Goal: Task Accomplishment & Management: Manage account settings

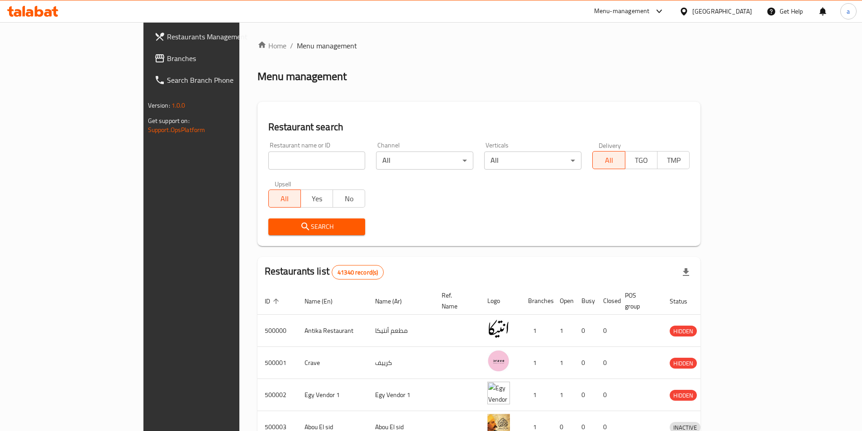
click at [167, 58] on span "Branches" at bounding box center [223, 58] width 113 height 11
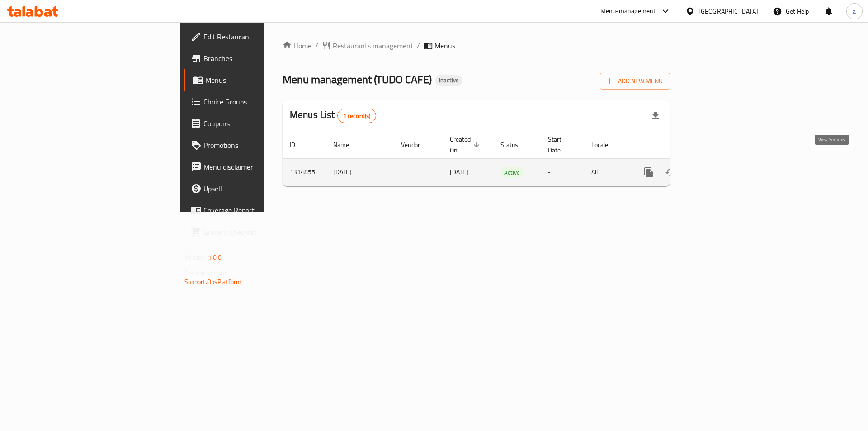
click at [720, 167] on icon "enhanced table" at bounding box center [714, 172] width 11 height 11
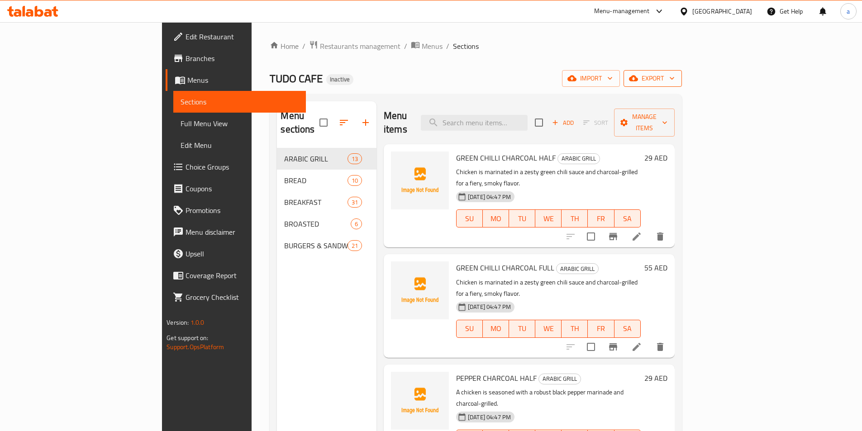
click at [682, 85] on button "export" at bounding box center [652, 78] width 58 height 17
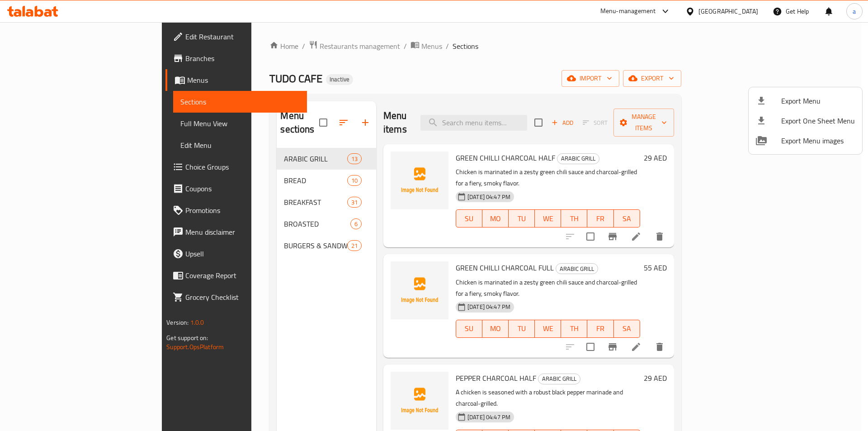
click at [723, 81] on div at bounding box center [434, 215] width 868 height 431
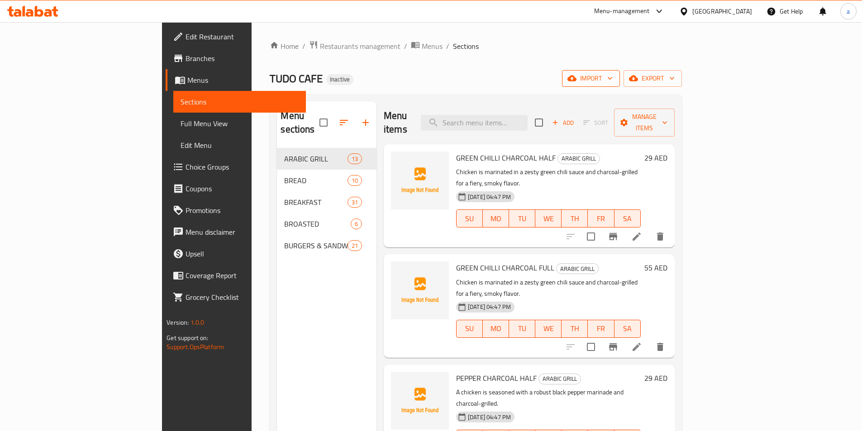
click at [576, 77] on icon "button" at bounding box center [571, 78] width 9 height 9
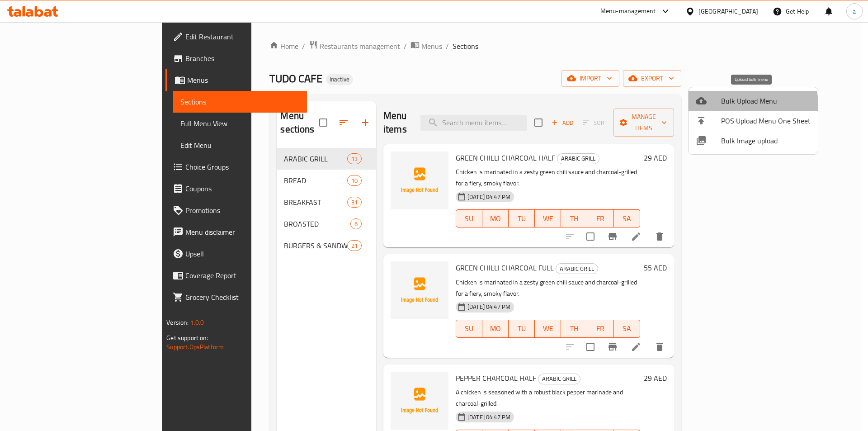
click at [729, 106] on span "Bulk Upload Menu" at bounding box center [766, 100] width 90 height 11
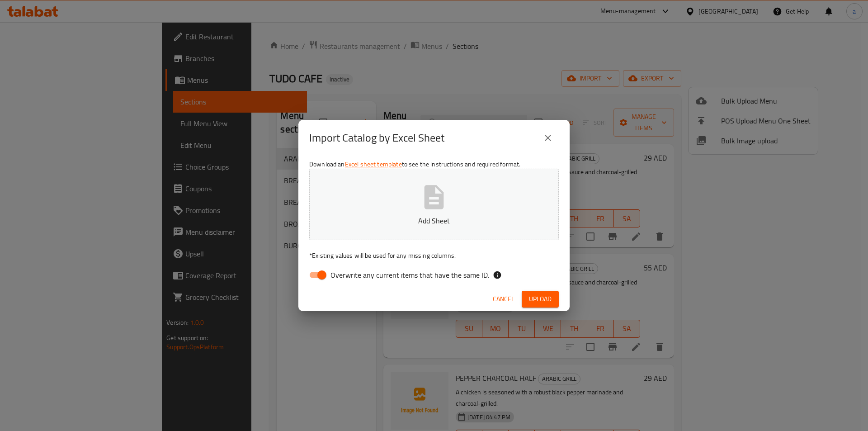
click at [321, 279] on input "Overwrite any current items that have the same ID." at bounding box center [322, 274] width 52 height 17
checkbox input "false"
click at [405, 225] on p "Add Sheet" at bounding box center [434, 220] width 222 height 11
click at [552, 299] on button "Upload" at bounding box center [540, 299] width 37 height 17
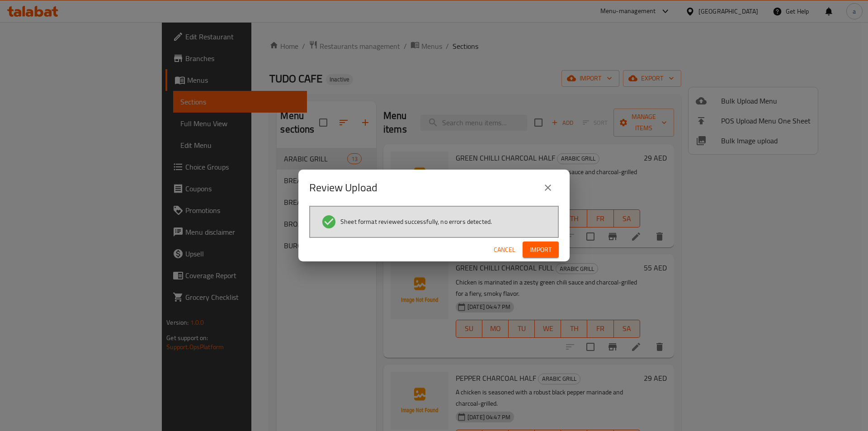
click at [549, 252] on span "Import" at bounding box center [541, 249] width 22 height 11
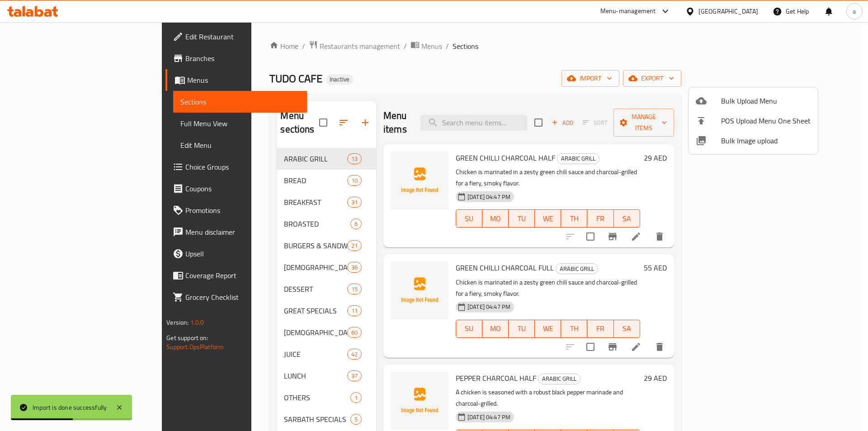
click at [57, 126] on div at bounding box center [434, 215] width 868 height 431
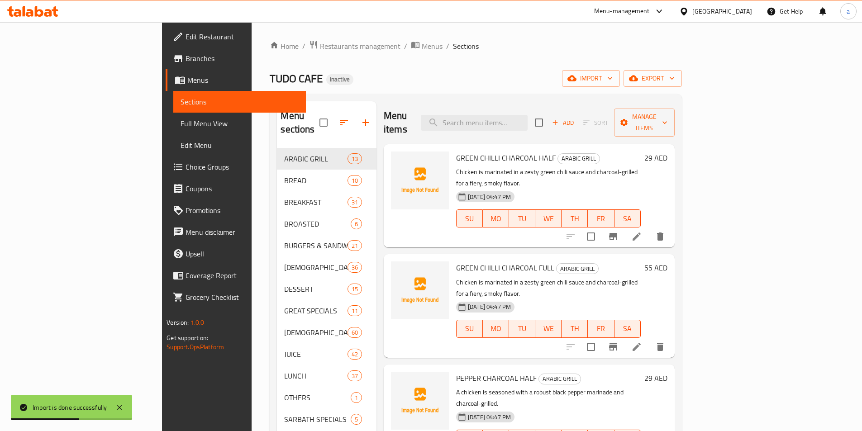
click at [180, 126] on span "Full Menu View" at bounding box center [239, 123] width 118 height 11
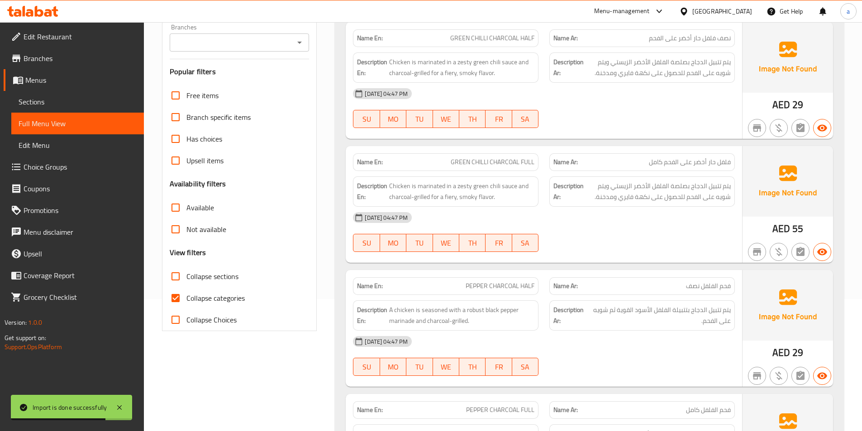
scroll to position [136, 0]
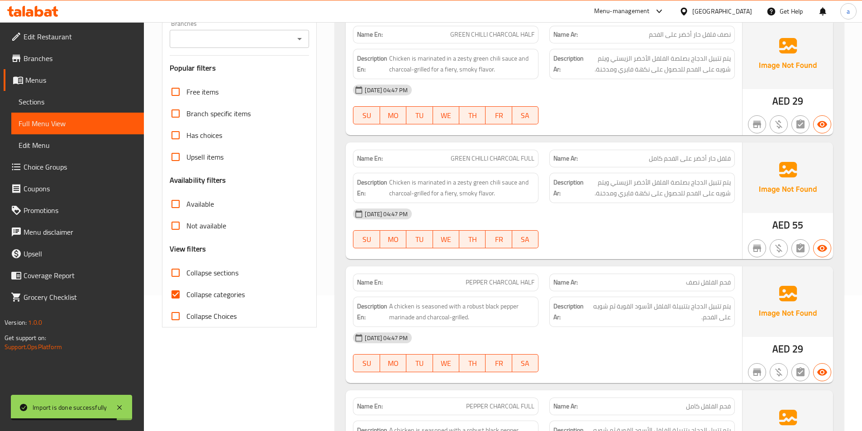
click at [207, 289] on span "Collapse categories" at bounding box center [215, 294] width 58 height 11
click at [186, 288] on input "Collapse categories" at bounding box center [176, 295] width 22 height 22
checkbox input "false"
click at [212, 274] on span "Collapse sections" at bounding box center [212, 272] width 52 height 11
click at [186, 274] on input "Collapse sections" at bounding box center [176, 273] width 22 height 22
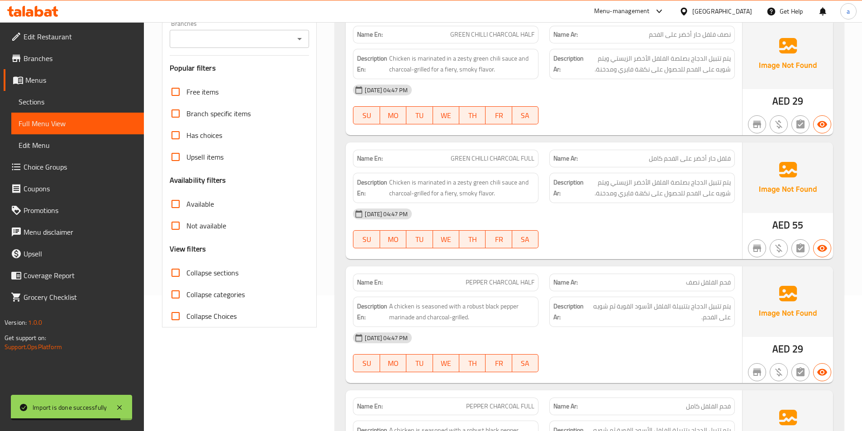
checkbox input "true"
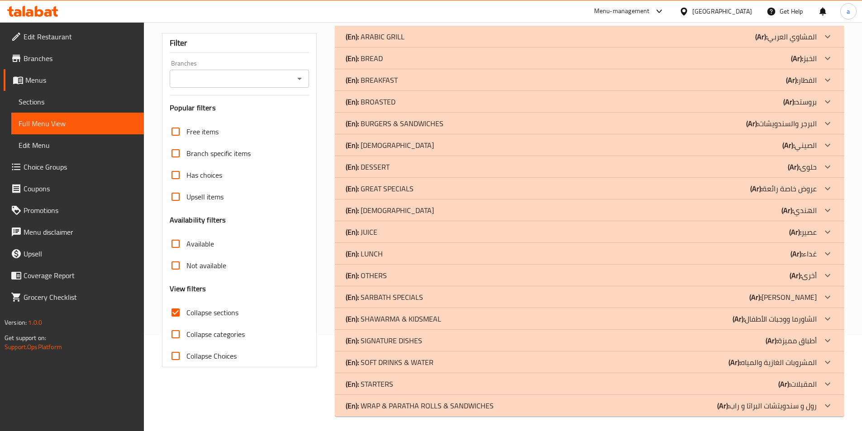
scroll to position [99, 0]
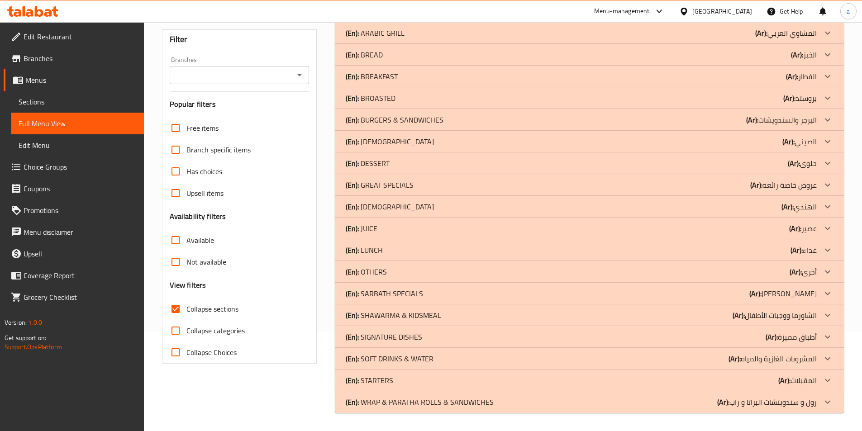
drag, startPoint x: 422, startPoint y: 402, endPoint x: 413, endPoint y: 381, distance: 23.3
click at [422, 402] on p "(En): WRAP & PARATHA ROLLS & SANDWICHES" at bounding box center [420, 402] width 148 height 11
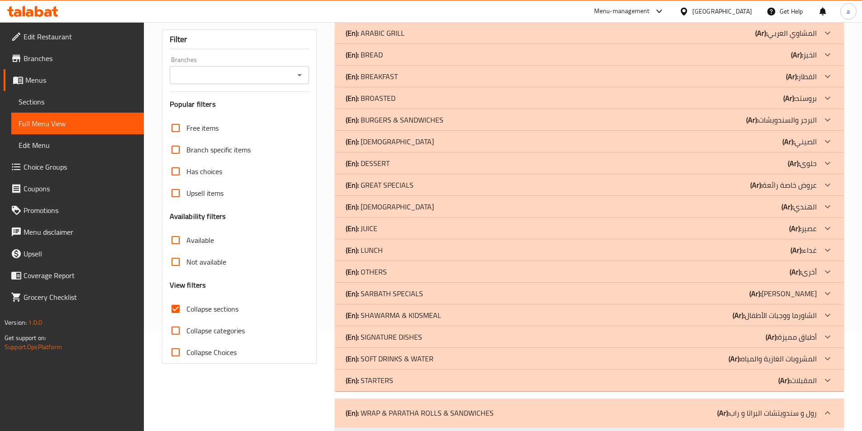
click at [413, 381] on div "(En): STARTERS (Ar): المقبلات" at bounding box center [581, 380] width 471 height 11
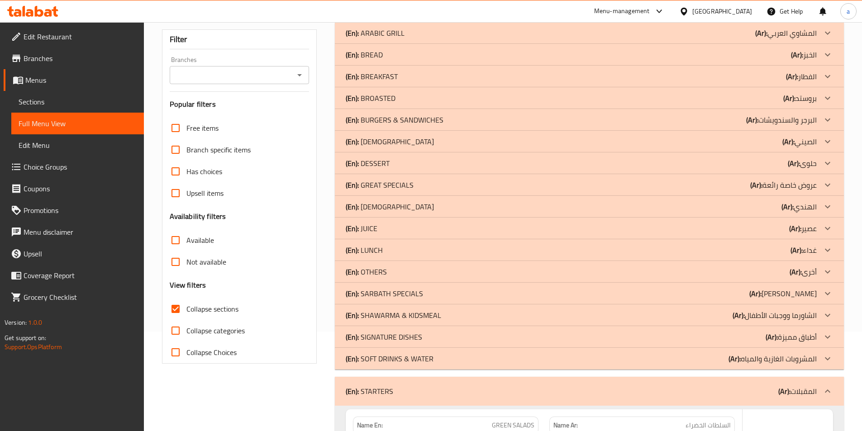
click at [416, 356] on p "(En): SOFT DRINKS & WATER" at bounding box center [390, 358] width 88 height 11
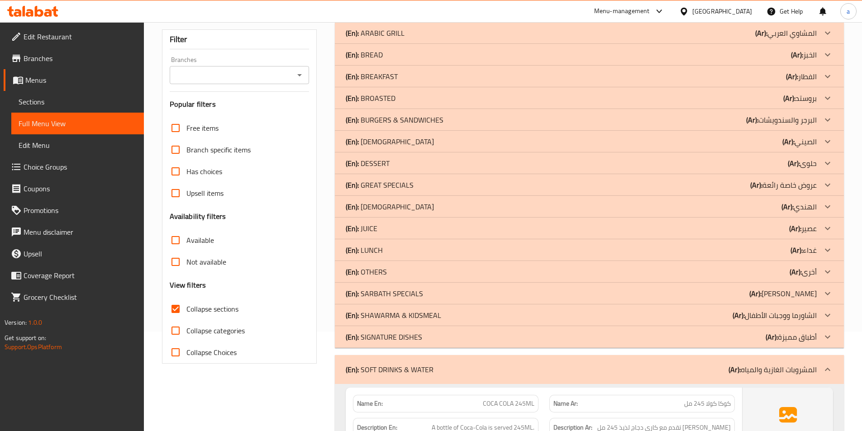
click at [417, 335] on p "(En): SIGNATURE DISHES" at bounding box center [384, 336] width 76 height 11
click at [425, 316] on p "(En): SHAWARMA & KIDSMEAL" at bounding box center [393, 315] width 95 height 11
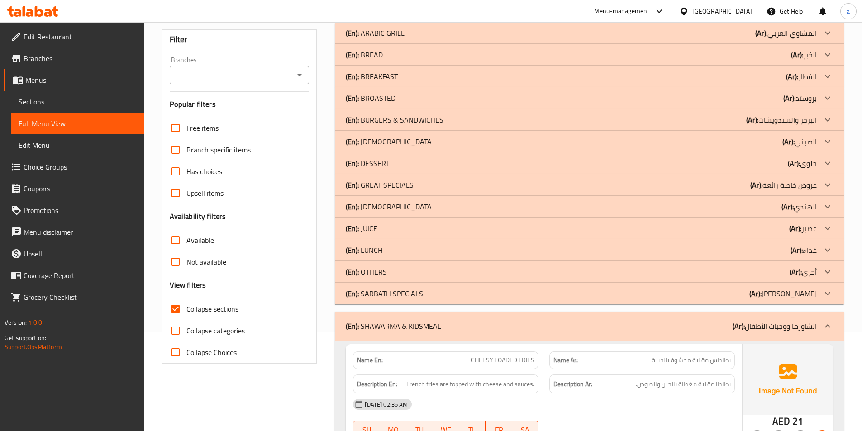
click at [427, 296] on div "(En): SARBATH SPECIALS (Ar): سارباث سبيشيالز" at bounding box center [581, 293] width 471 height 11
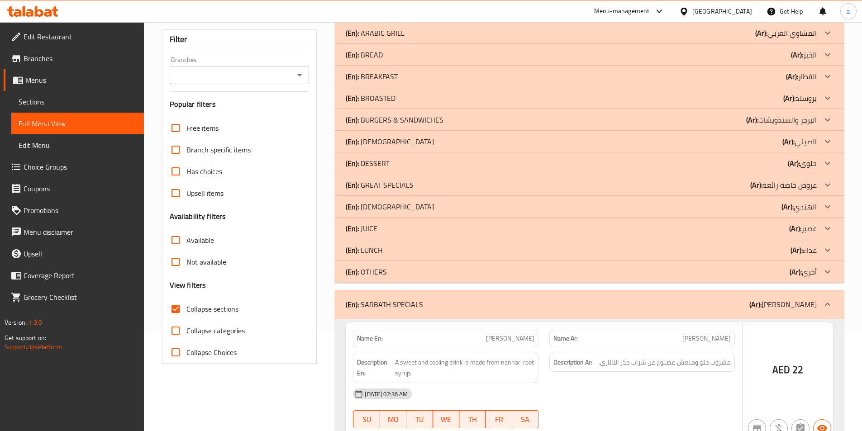
click at [413, 274] on div "(En): OTHERS (Ar): أخرى" at bounding box center [581, 271] width 471 height 11
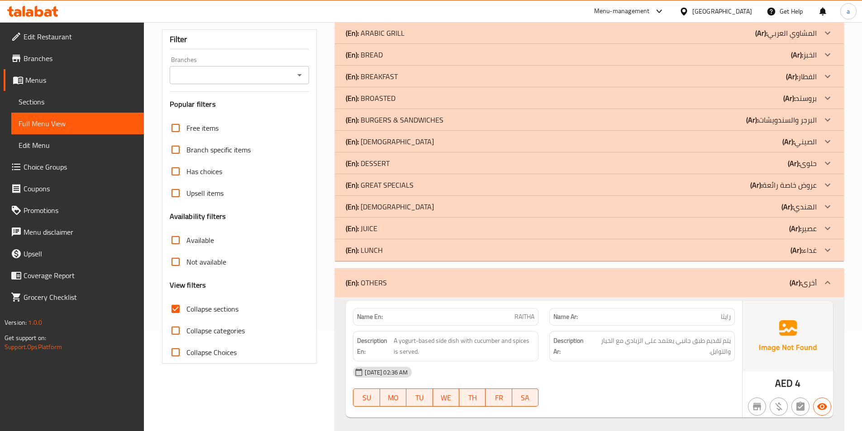
click at [404, 246] on div "(En): LUNCH (Ar): غداء" at bounding box center [581, 250] width 471 height 11
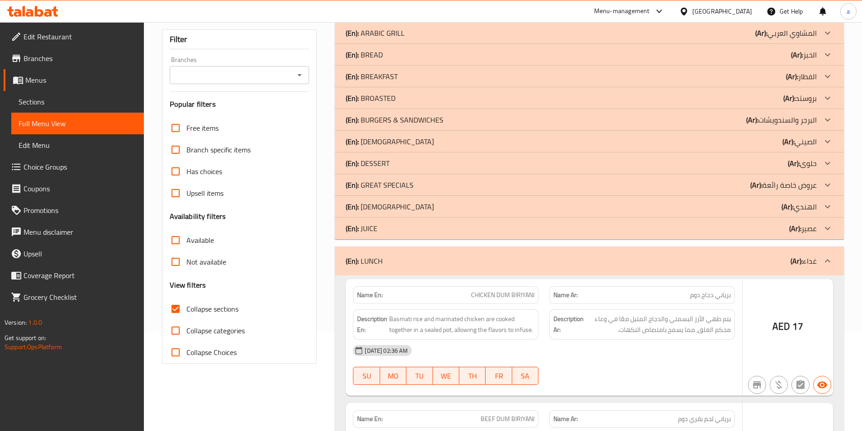
click at [396, 230] on div "(En): JUICE (Ar): عصير" at bounding box center [581, 228] width 471 height 11
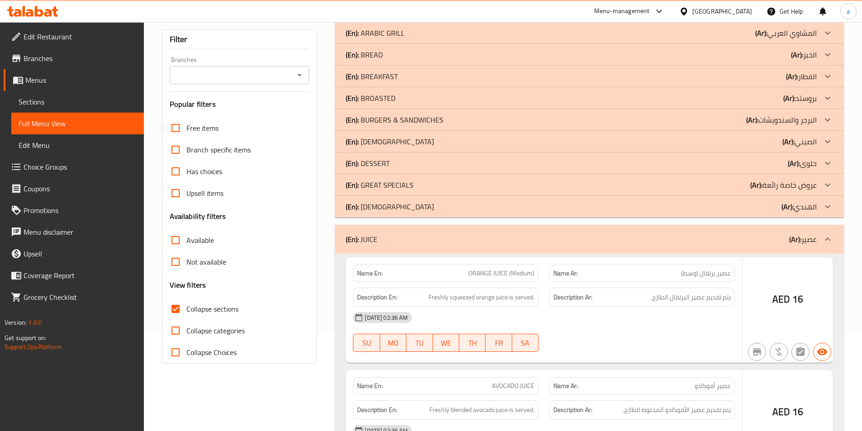
click at [398, 213] on div "(En): INDIAN (Ar): الهندي" at bounding box center [589, 207] width 509 height 22
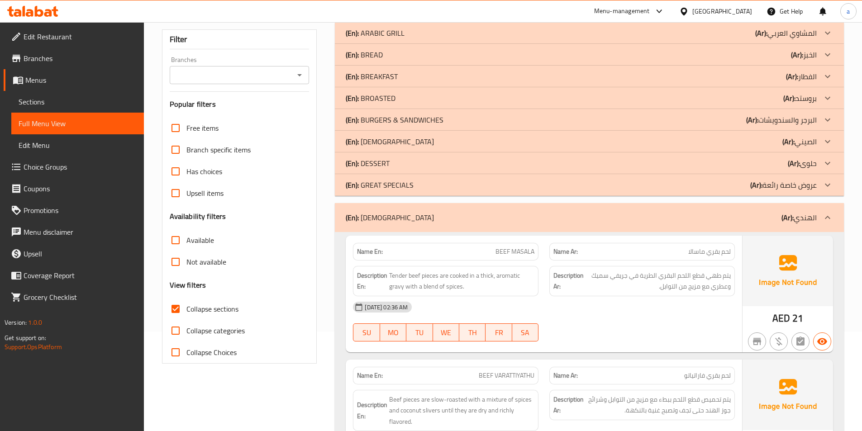
click at [414, 188] on div "(En): GREAT SPECIALS (Ar): عروض خاصة رائعة" at bounding box center [581, 185] width 471 height 11
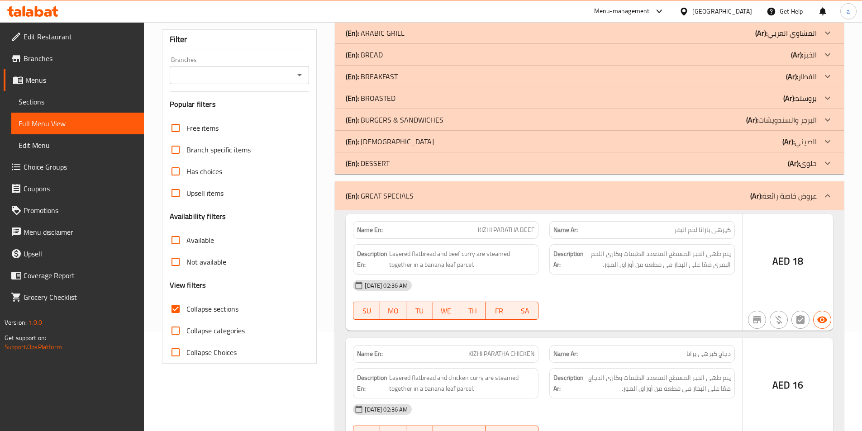
click at [415, 163] on div "(En): DESSERT (Ar): حلوى" at bounding box center [581, 163] width 471 height 11
click at [429, 135] on div "(En): CHINESE (Ar): الصيني" at bounding box center [589, 142] width 509 height 22
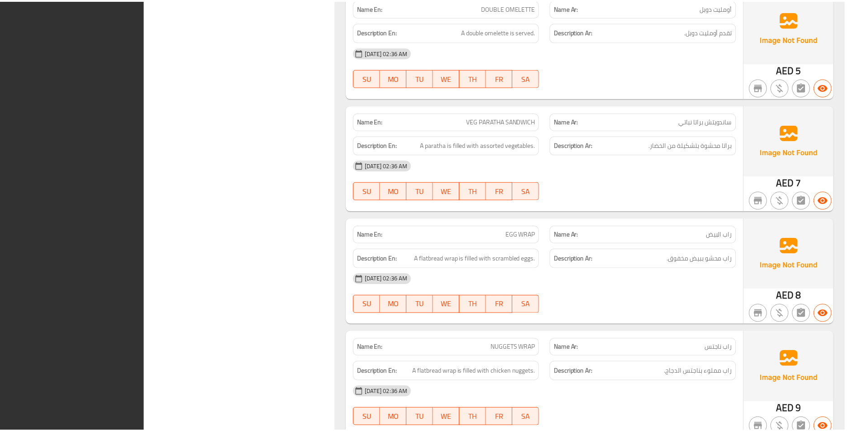
scroll to position [32761, 0]
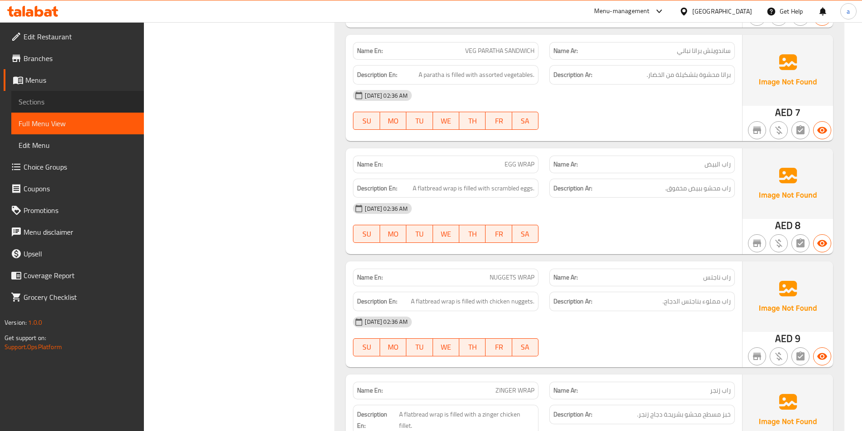
click at [69, 100] on span "Sections" at bounding box center [78, 101] width 118 height 11
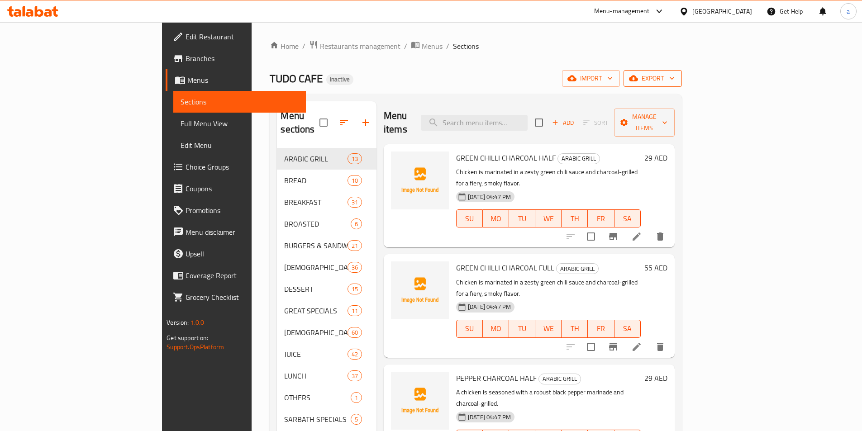
click at [638, 82] on icon "button" at bounding box center [633, 78] width 9 height 9
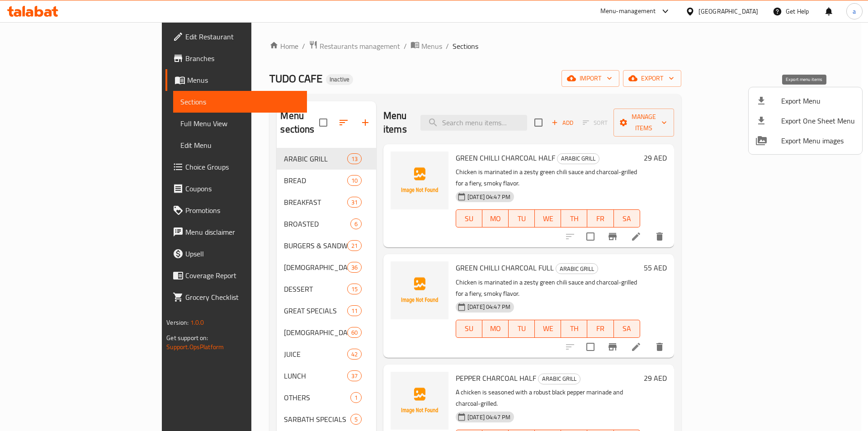
click at [800, 95] on span "Export Menu" at bounding box center [818, 100] width 74 height 11
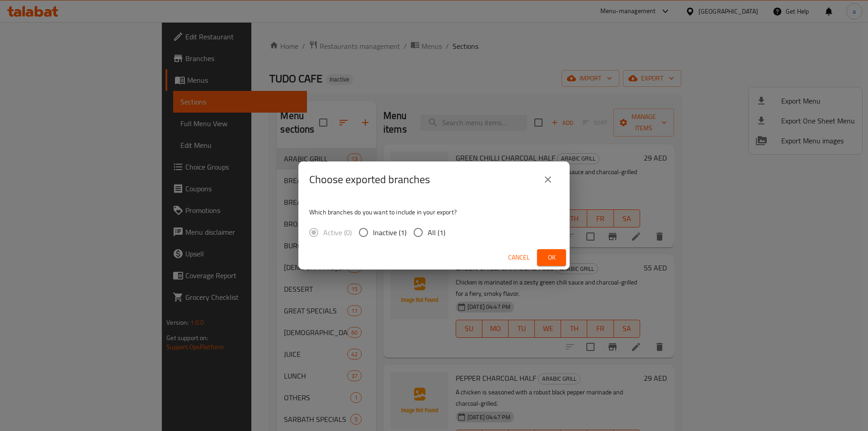
click at [415, 236] on input "All (1)" at bounding box center [418, 232] width 19 height 19
radio input "true"
click at [554, 257] on span "Ok" at bounding box center [551, 257] width 14 height 11
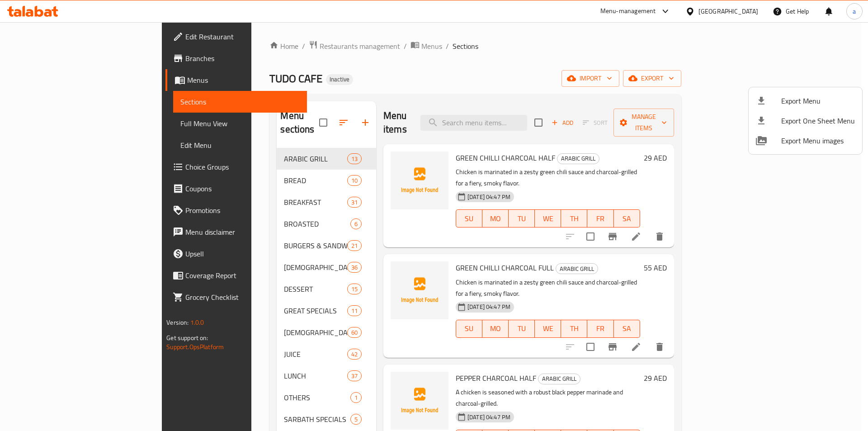
click at [739, 12] on div at bounding box center [434, 215] width 868 height 431
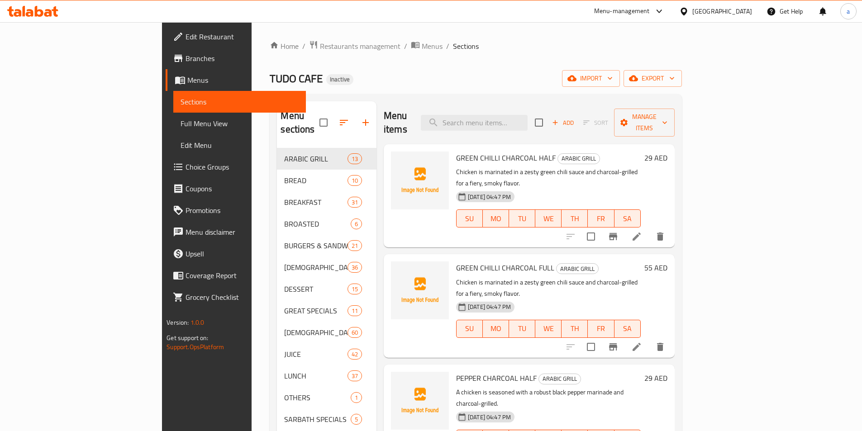
click at [704, 15] on div "United Arab Emirates" at bounding box center [722, 11] width 60 height 10
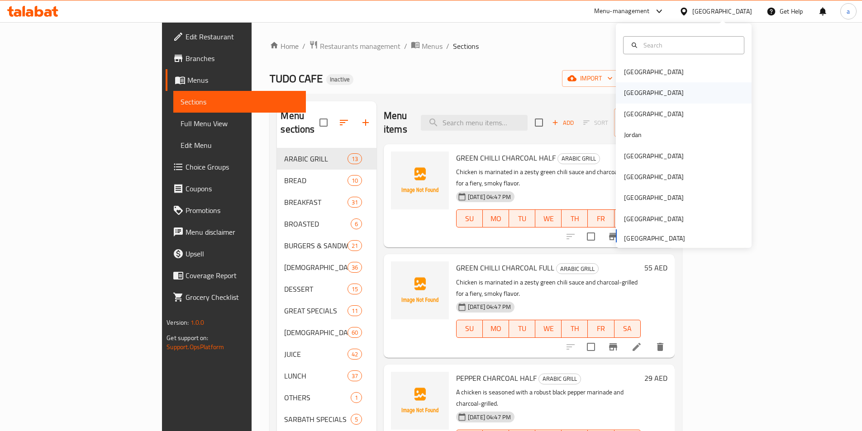
click at [653, 95] on div "Egypt" at bounding box center [683, 92] width 136 height 21
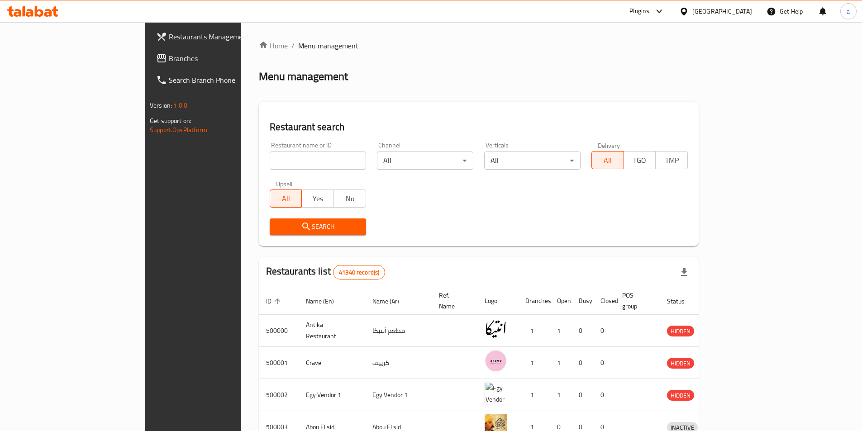
click at [169, 62] on span "Branches" at bounding box center [225, 58] width 113 height 11
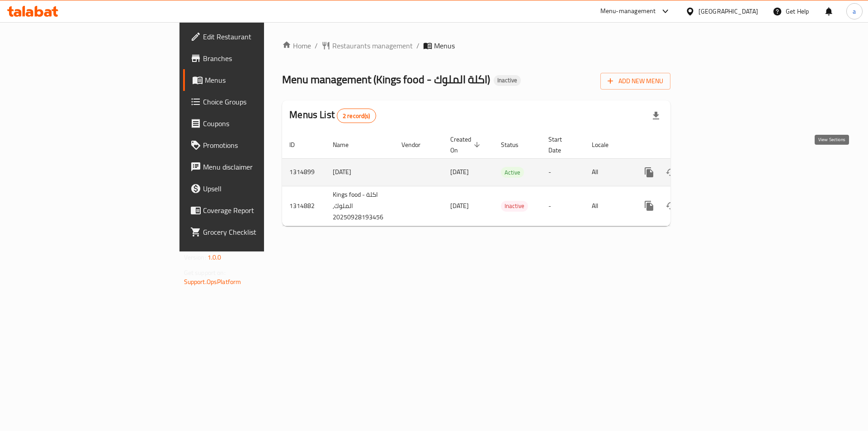
click at [720, 167] on icon "enhanced table" at bounding box center [714, 172] width 11 height 11
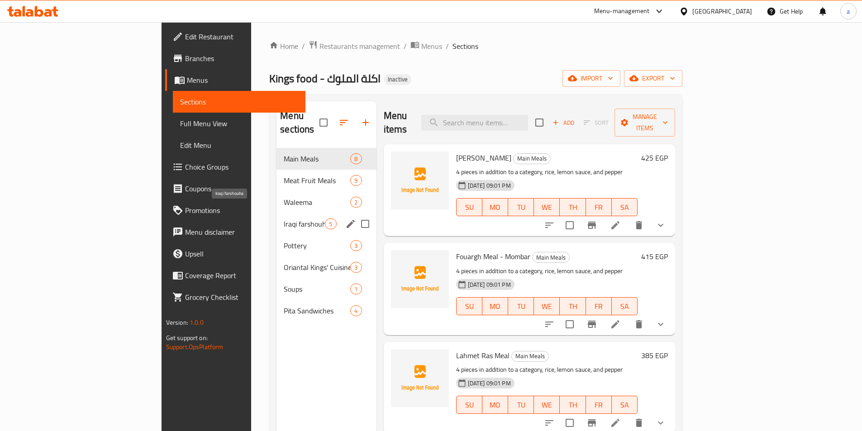
click at [284, 218] on span "Iraqi farshouha" at bounding box center [304, 223] width 41 height 11
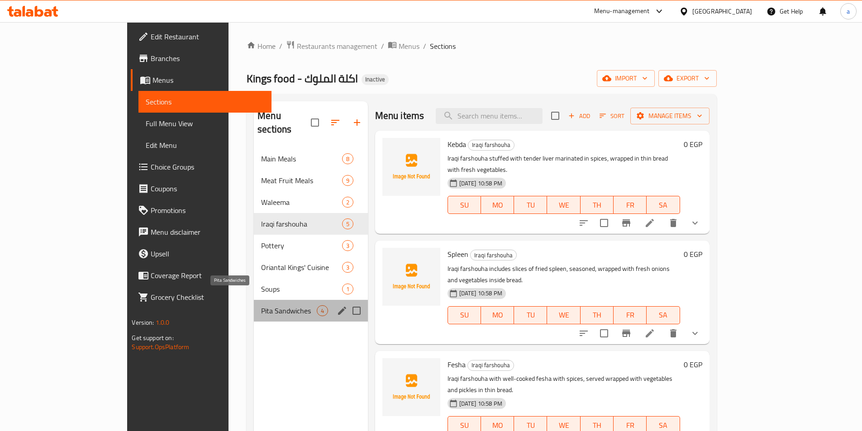
click at [261, 305] on span "Pita Sandwiches" at bounding box center [288, 310] width 55 height 11
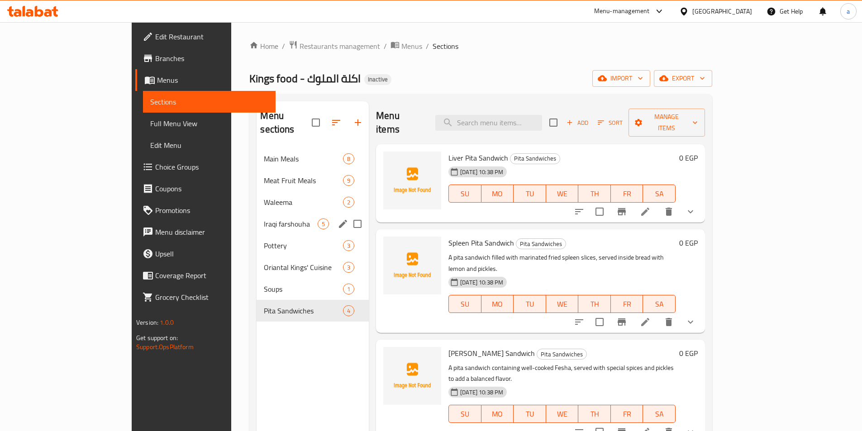
click at [256, 213] on div "Iraqi farshouha 5" at bounding box center [312, 224] width 112 height 22
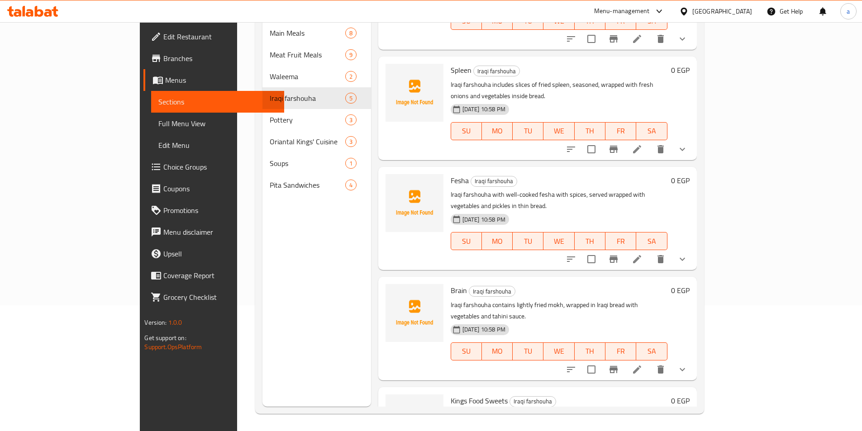
scroll to position [127, 0]
click at [158, 122] on span "Full Menu View" at bounding box center [217, 123] width 118 height 11
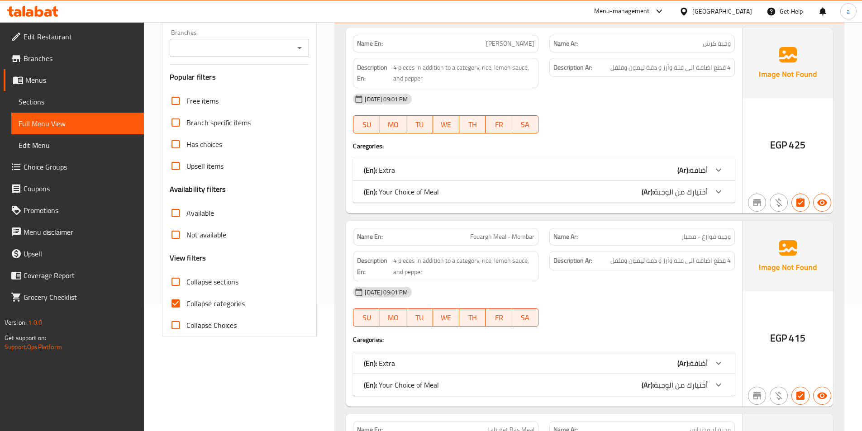
click at [346, 190] on div "Name En: Kersha Meal Name Ar: وجبة كرش Description En: 4 pieces in addition to …" at bounding box center [544, 121] width 396 height 186
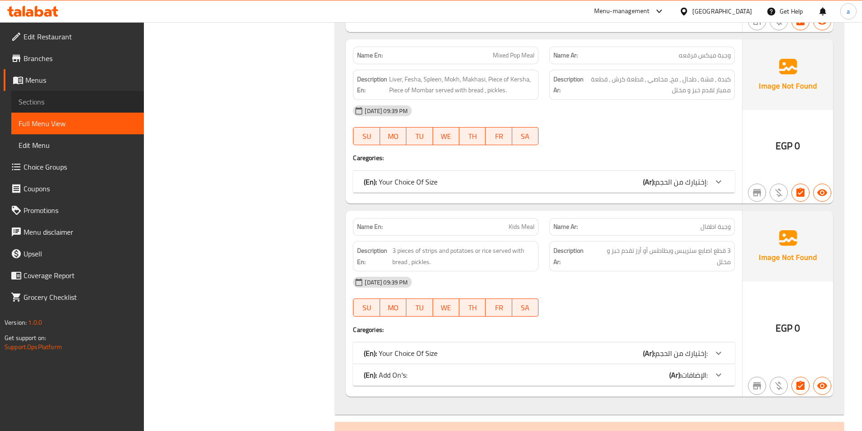
click at [62, 99] on span "Sections" at bounding box center [78, 101] width 118 height 11
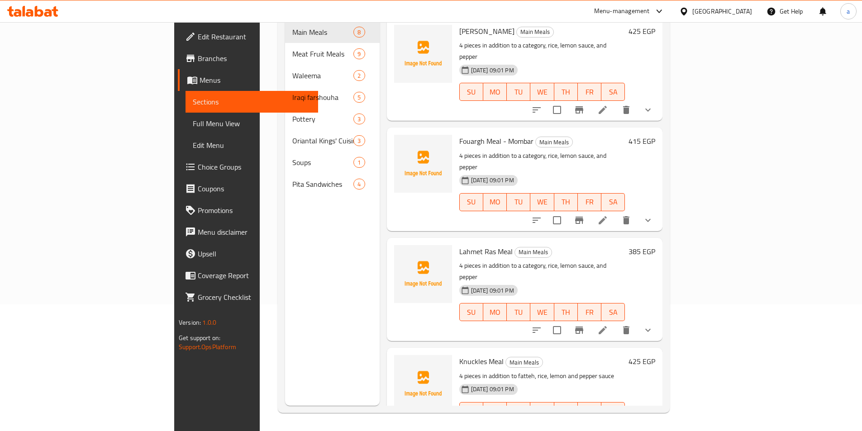
scroll to position [127, 0]
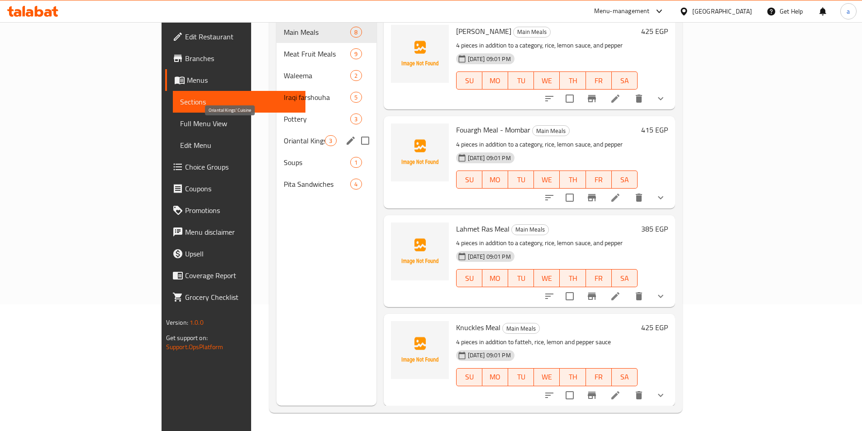
click at [284, 135] on span "Oriantal Kings' Cuisine" at bounding box center [304, 140] width 41 height 11
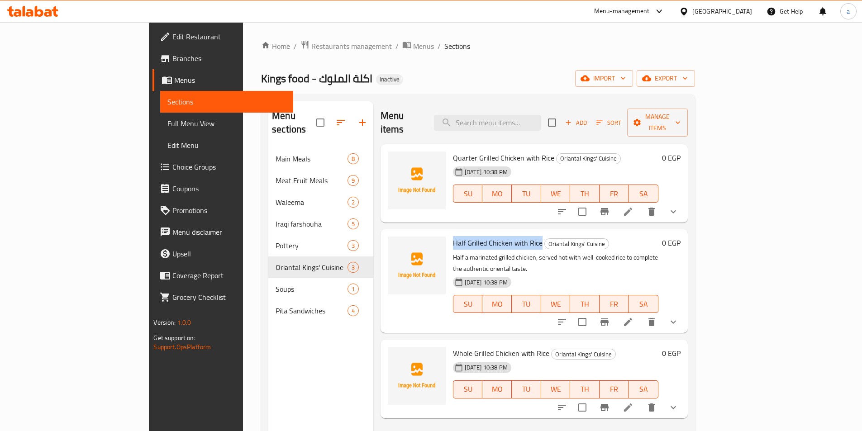
drag, startPoint x: 417, startPoint y: 229, endPoint x: 502, endPoint y: 234, distance: 86.1
click at [502, 236] on span "Half Grilled Chicken with Rice" at bounding box center [498, 243] width 90 height 14
copy span "Half Grilled Chicken with Rice"
click at [167, 126] on span "Full Menu View" at bounding box center [226, 123] width 118 height 11
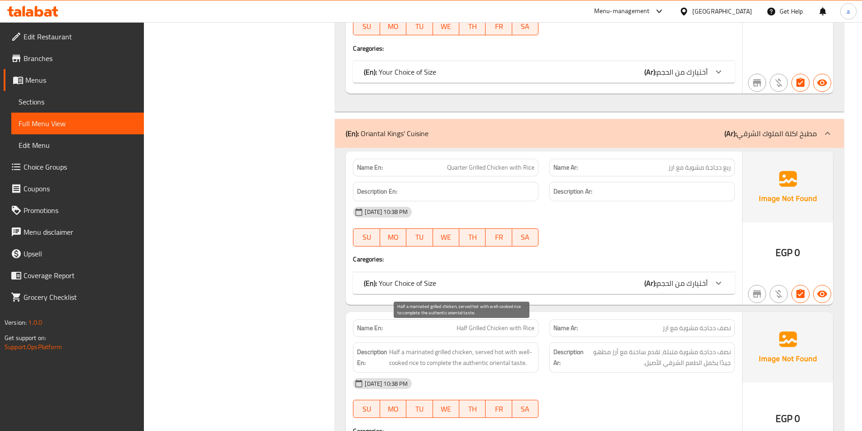
scroll to position [5081, 0]
click at [711, 273] on div at bounding box center [718, 284] width 22 height 22
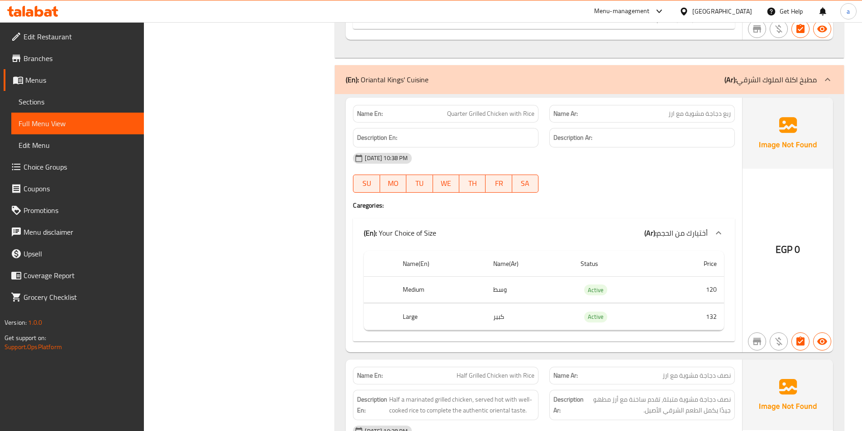
scroll to position [5183, 0]
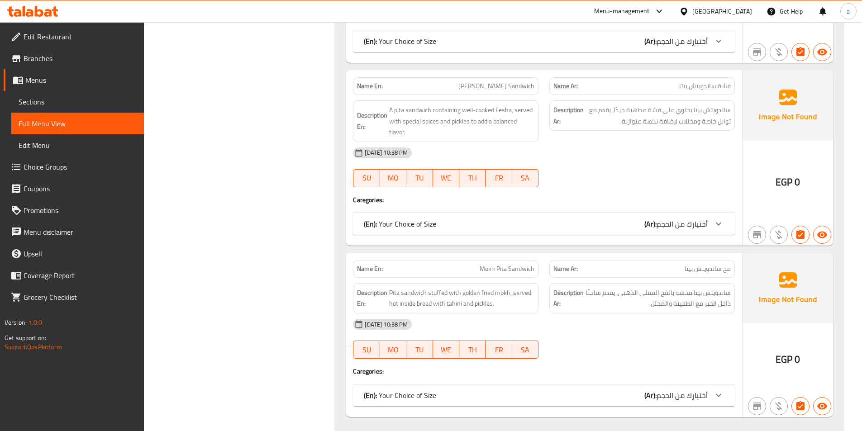
scroll to position [6085, 0]
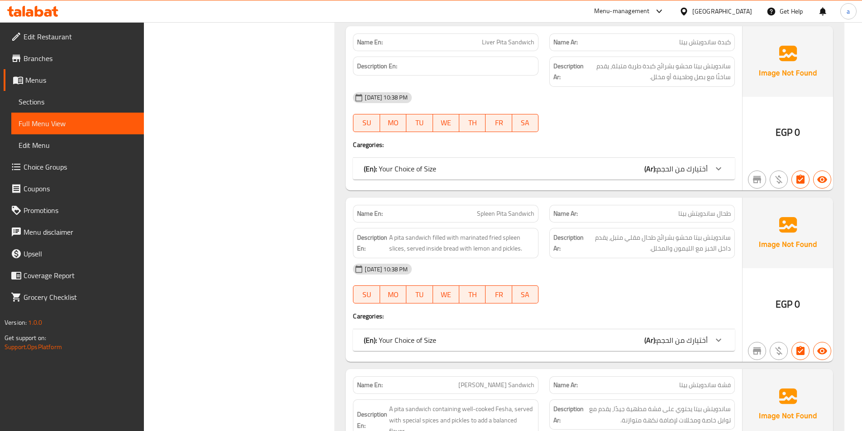
click at [664, 13] on icon at bounding box center [658, 11] width 11 height 11
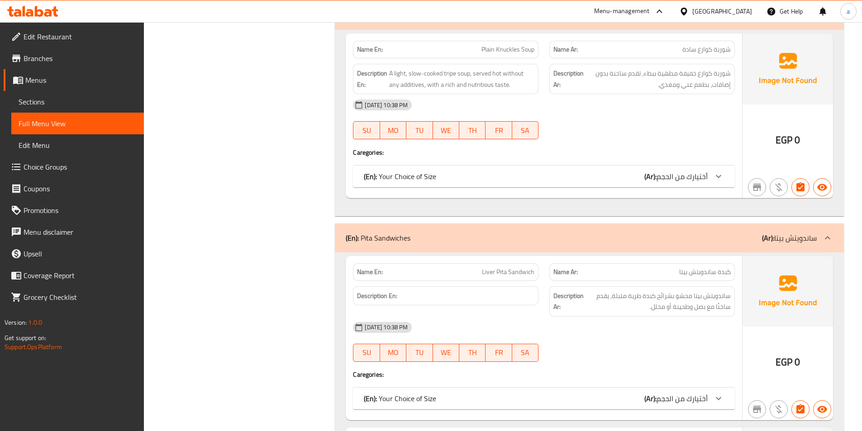
scroll to position [6384, 0]
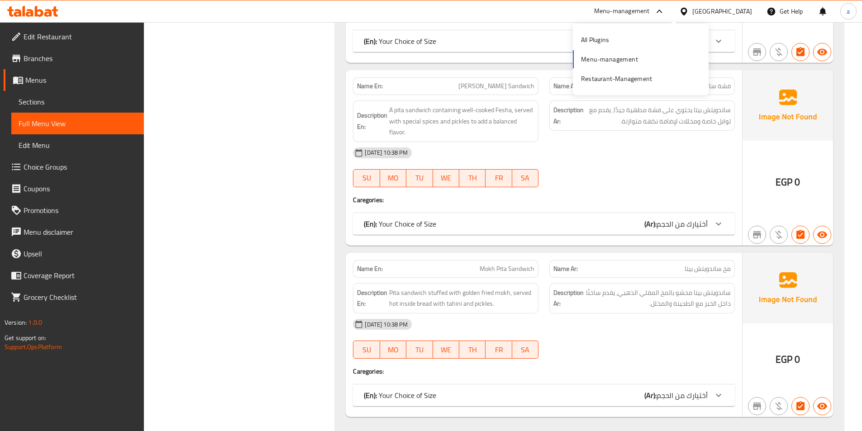
click at [729, 142] on div "28-09-2025 10:38 PM" at bounding box center [543, 153] width 393 height 22
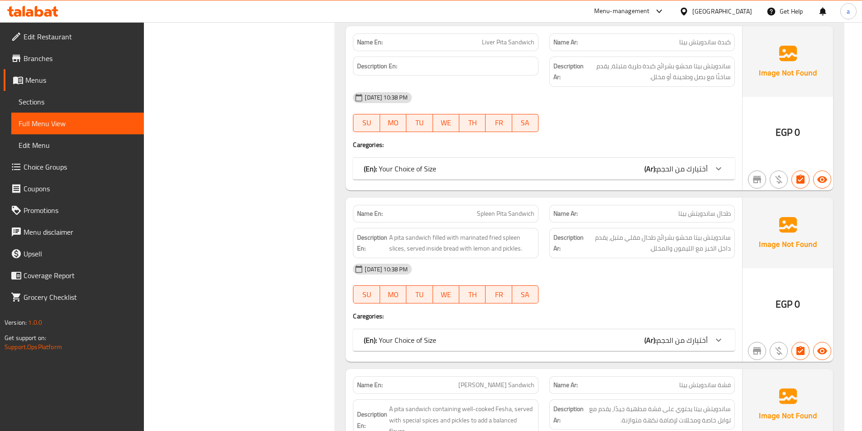
click at [672, 9] on div "Menu-management" at bounding box center [629, 11] width 85 height 22
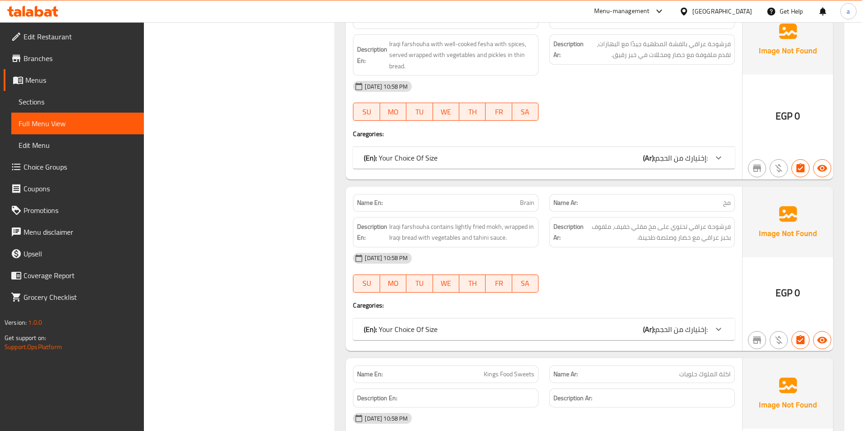
scroll to position [3712, 0]
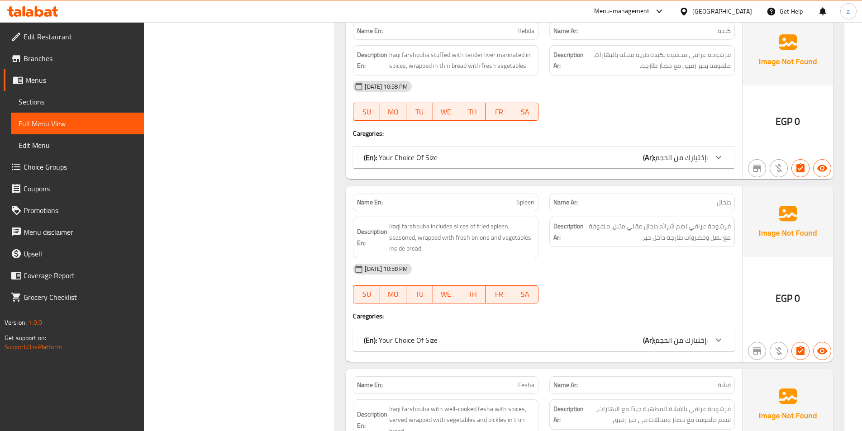
click at [70, 102] on span "Sections" at bounding box center [78, 101] width 118 height 11
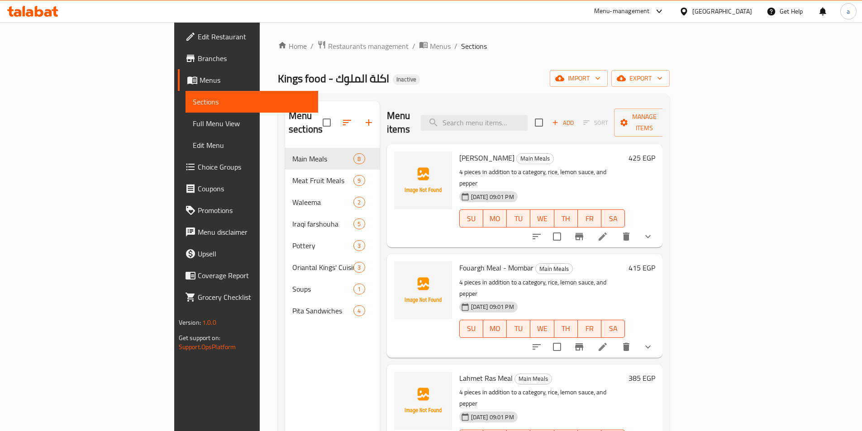
click at [605, 64] on div "Home / Restaurants management / Menus / Sections Kings food - اكلة الملوك Inact…" at bounding box center [474, 289] width 392 height 499
click at [600, 82] on span "import" at bounding box center [578, 78] width 43 height 11
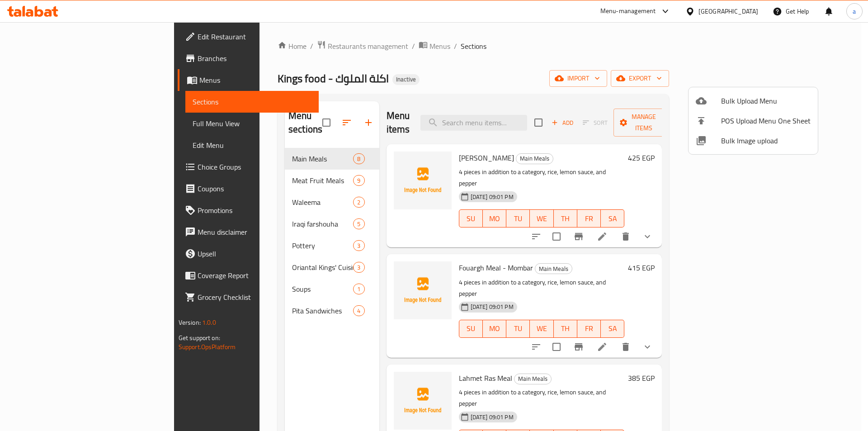
click at [729, 103] on span "Bulk Upload Menu" at bounding box center [766, 100] width 90 height 11
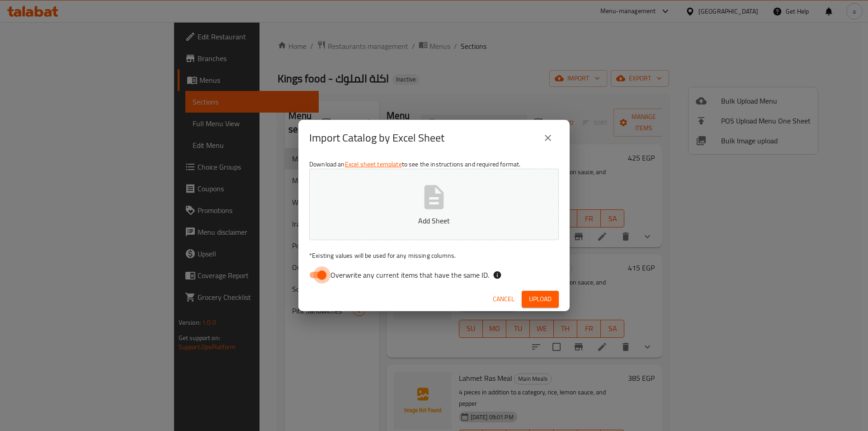
click at [318, 269] on input "Overwrite any current items that have the same ID." at bounding box center [322, 274] width 52 height 17
checkbox input "false"
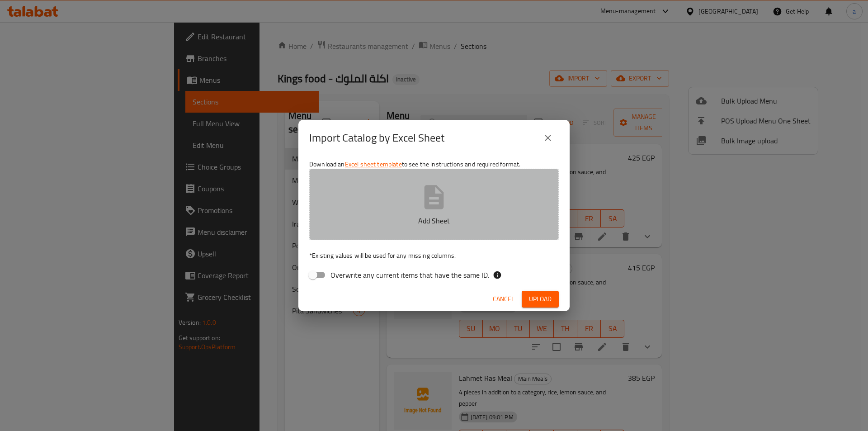
click at [423, 226] on p "Add Sheet" at bounding box center [434, 220] width 222 height 11
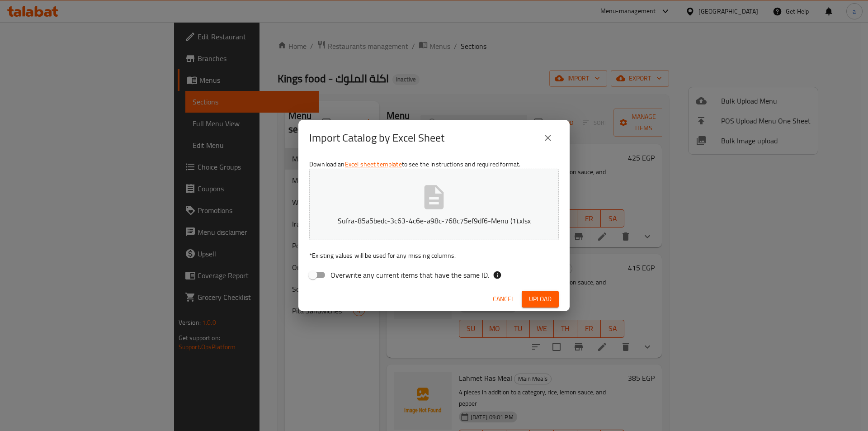
click at [548, 298] on span "Upload" at bounding box center [540, 298] width 23 height 11
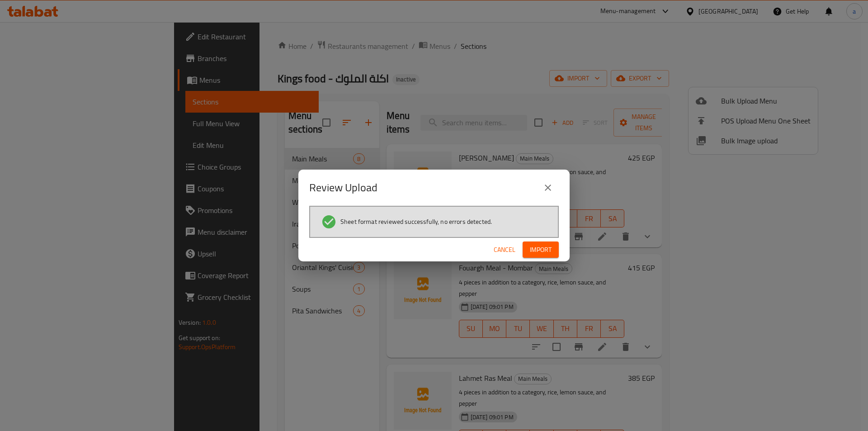
click at [542, 258] on div "Cancel Import" at bounding box center [433, 250] width 271 height 24
click at [542, 257] on button "Import" at bounding box center [541, 249] width 36 height 17
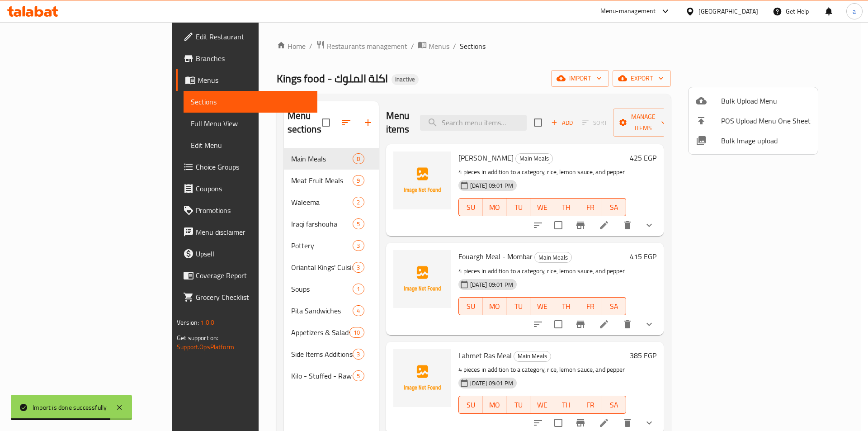
click at [78, 127] on div at bounding box center [434, 215] width 868 height 431
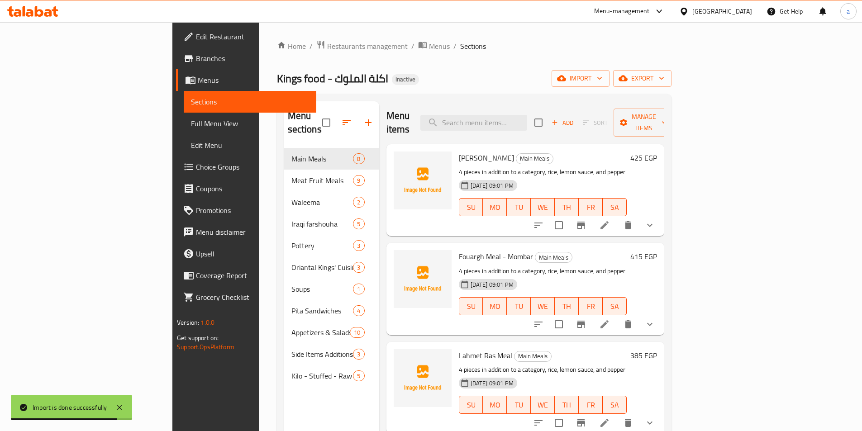
click at [191, 127] on span "Full Menu View" at bounding box center [250, 123] width 118 height 11
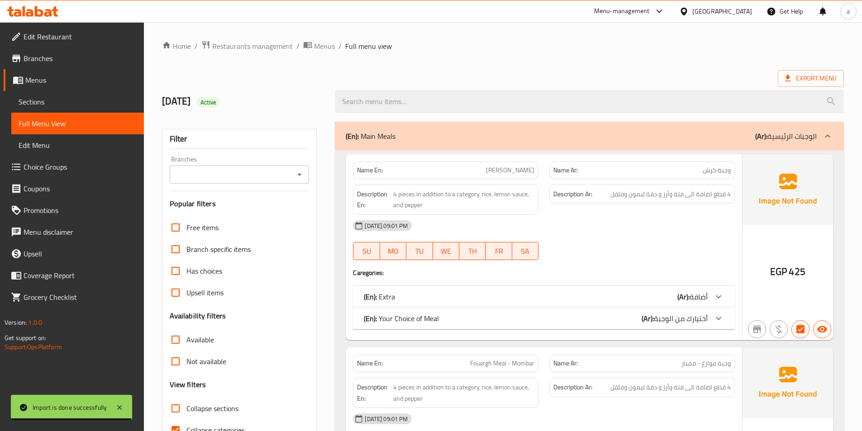
scroll to position [181, 0]
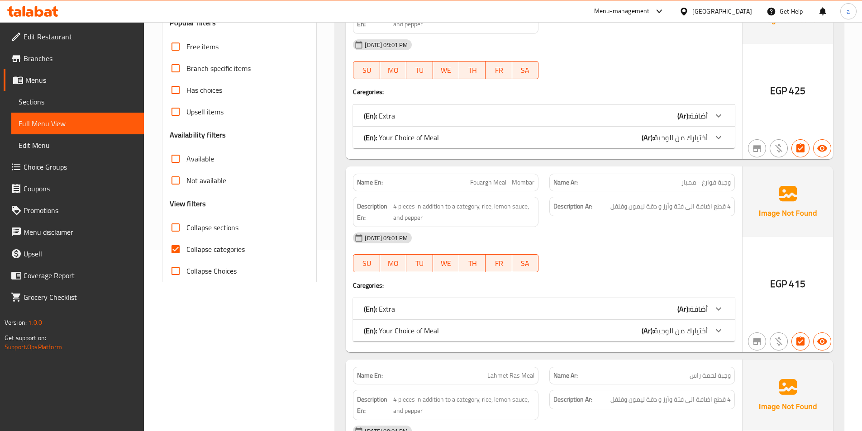
click at [219, 247] on span "Collapse categories" at bounding box center [215, 249] width 58 height 11
click at [186, 247] on input "Collapse categories" at bounding box center [176, 249] width 22 height 22
checkbox input "false"
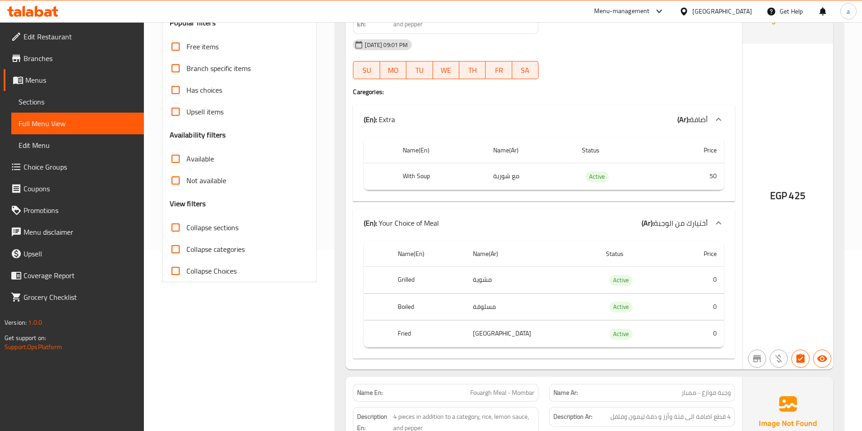
click at [225, 226] on span "Collapse sections" at bounding box center [212, 227] width 52 height 11
click at [186, 226] on input "Collapse sections" at bounding box center [176, 228] width 22 height 22
checkbox input "true"
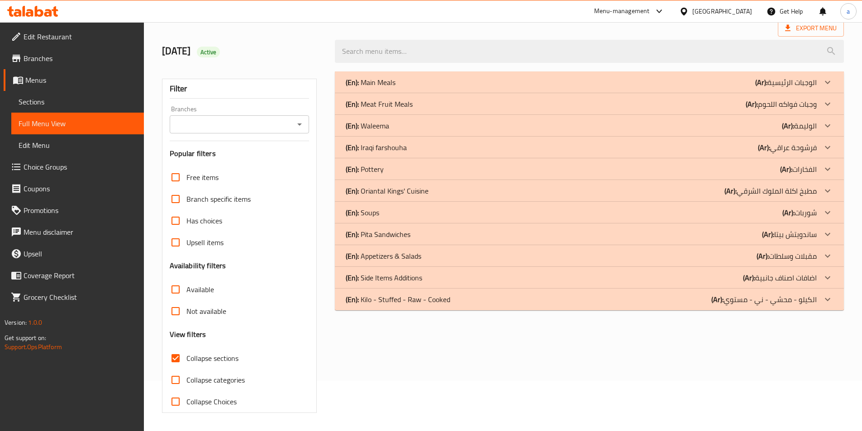
scroll to position [50, 0]
click at [384, 305] on p "(En): Kilo - Stuffed - Raw - Cooked" at bounding box center [398, 299] width 104 height 11
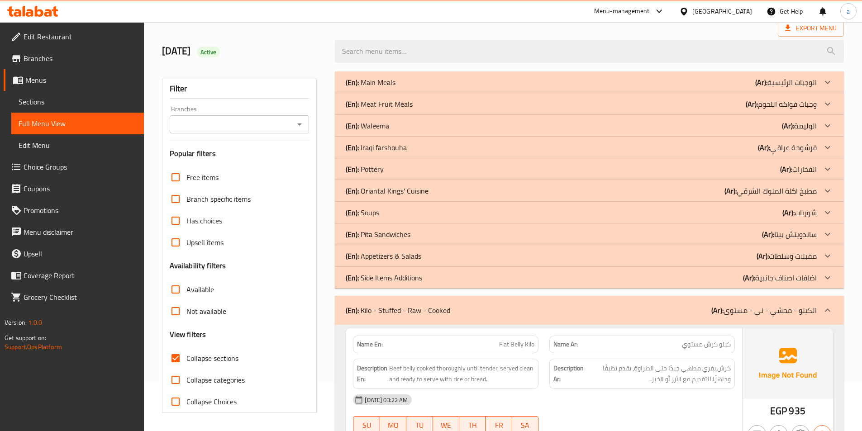
click at [398, 281] on p "(En): Side Items Additions" at bounding box center [384, 277] width 76 height 11
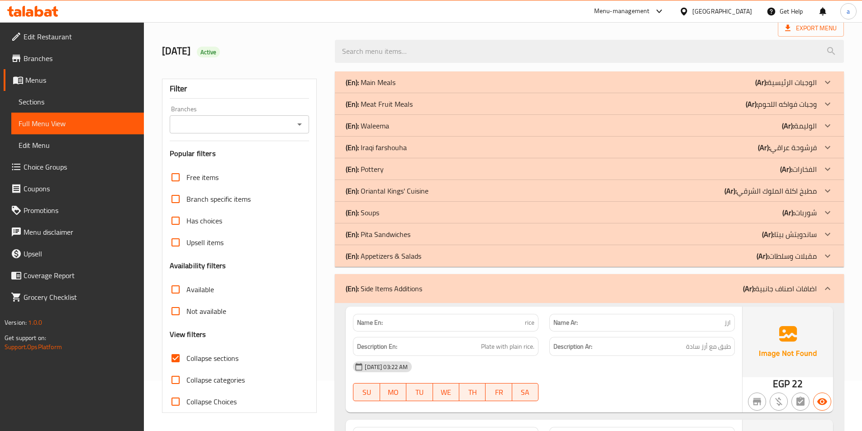
click at [417, 259] on p "(En): Appetizers & Salads" at bounding box center [384, 256] width 76 height 11
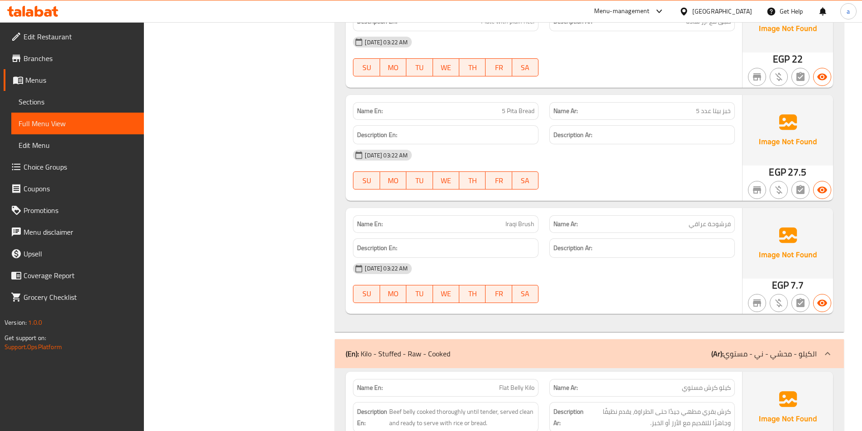
scroll to position [1531, 0]
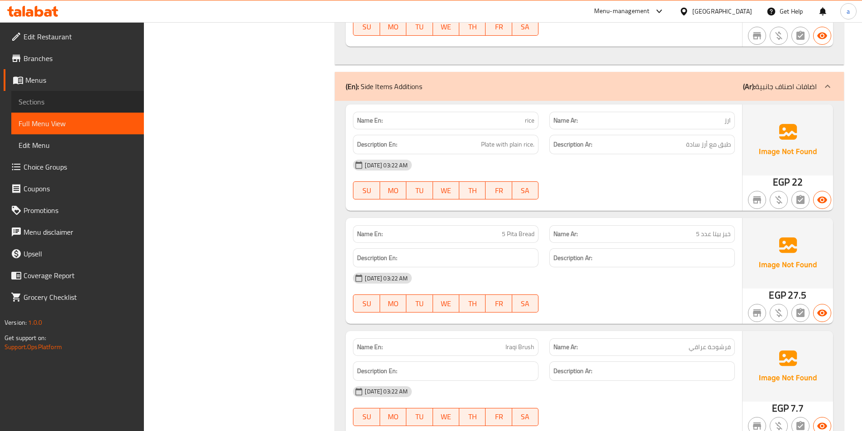
click at [38, 99] on span "Sections" at bounding box center [78, 101] width 118 height 11
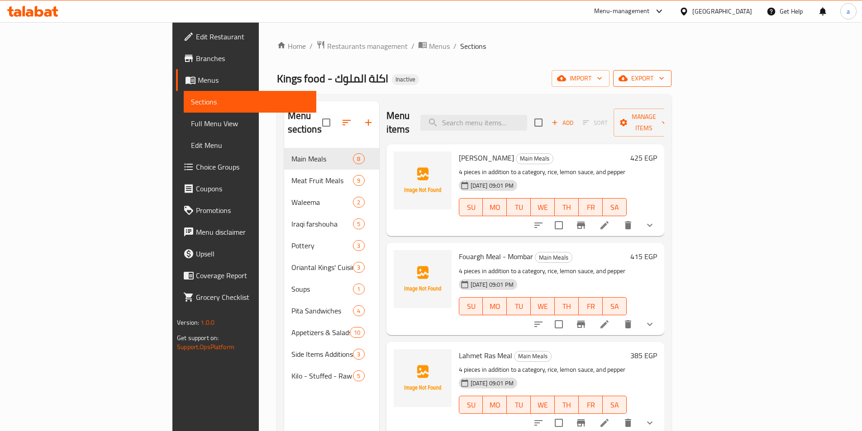
click at [664, 79] on span "export" at bounding box center [642, 78] width 44 height 11
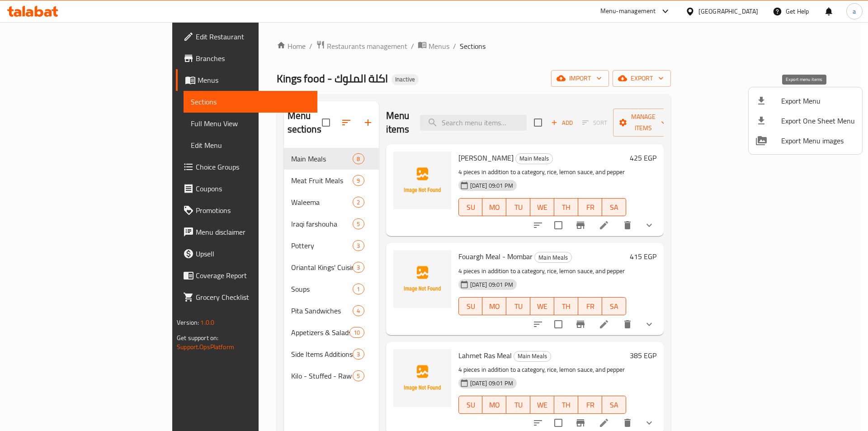
click at [793, 102] on span "Export Menu" at bounding box center [818, 100] width 74 height 11
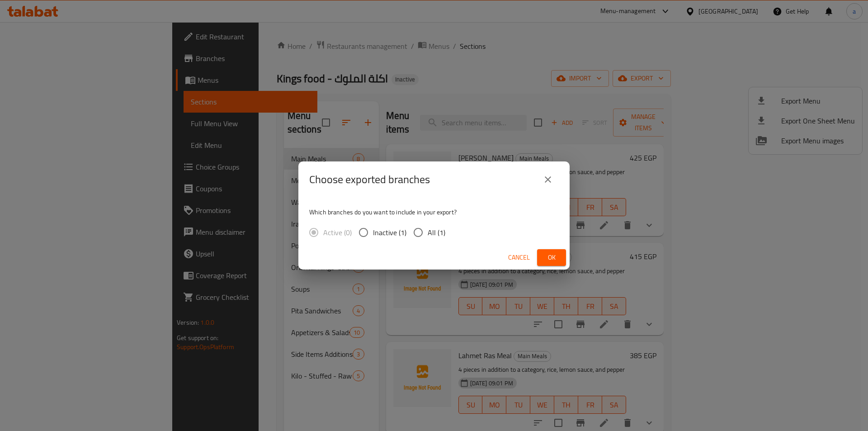
click at [437, 234] on span "All (1)" at bounding box center [437, 232] width 18 height 11
click at [428, 234] on input "All (1)" at bounding box center [418, 232] width 19 height 19
radio input "true"
click at [536, 255] on div "Cancel Ok" at bounding box center [433, 258] width 271 height 24
click at [540, 257] on button "Ok" at bounding box center [551, 257] width 29 height 17
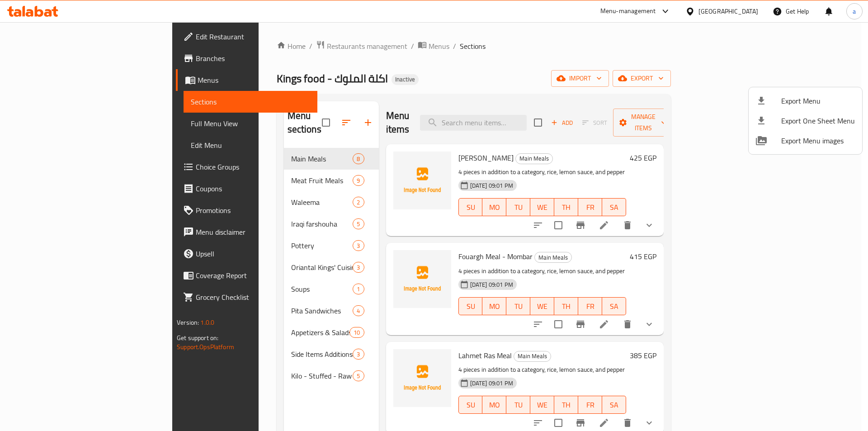
click at [748, 10] on div at bounding box center [434, 215] width 868 height 431
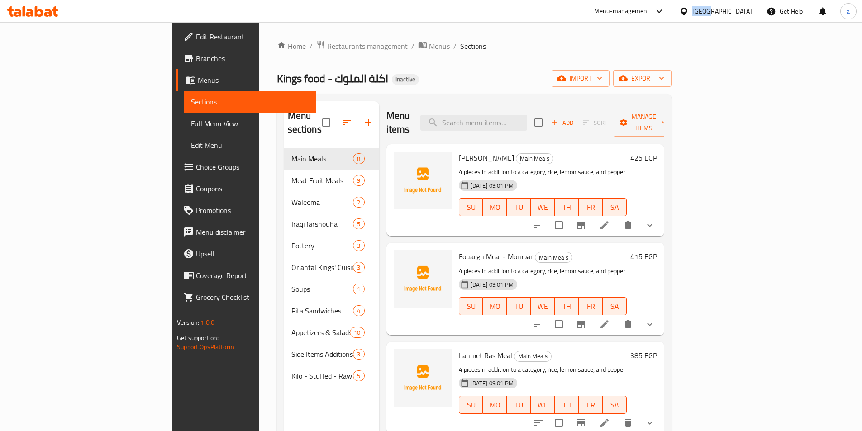
click at [748, 10] on div "Egypt" at bounding box center [722, 11] width 60 height 10
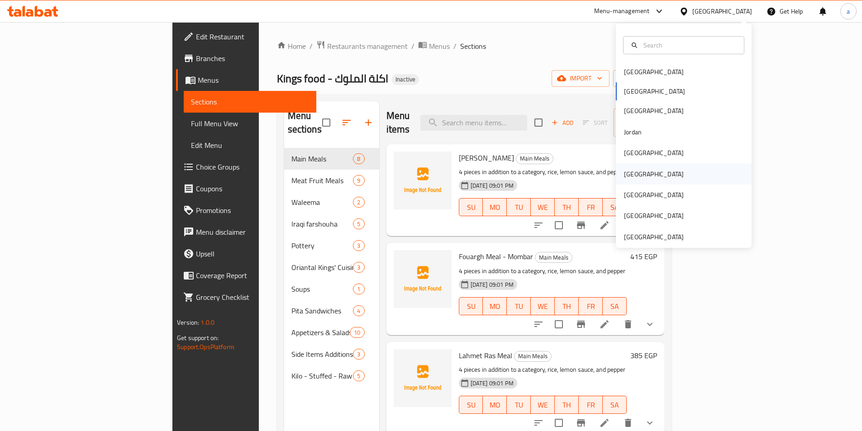
click at [657, 175] on div "[GEOGRAPHIC_DATA]" at bounding box center [683, 174] width 136 height 21
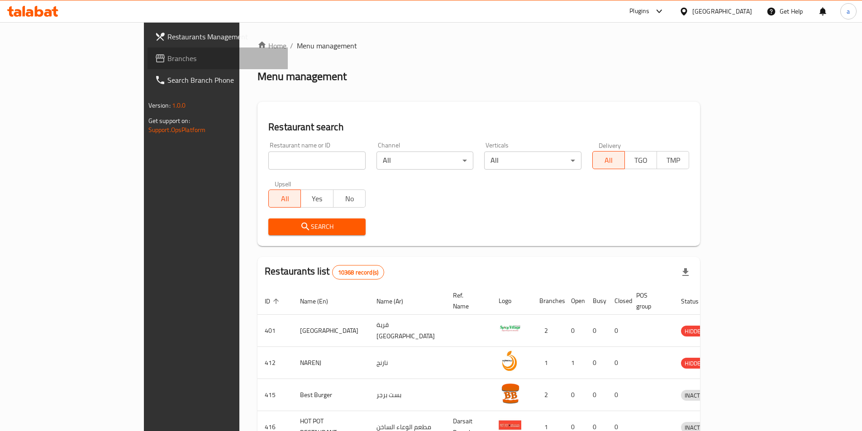
click at [167, 62] on span "Branches" at bounding box center [223, 58] width 113 height 11
